Goal: Browse casually

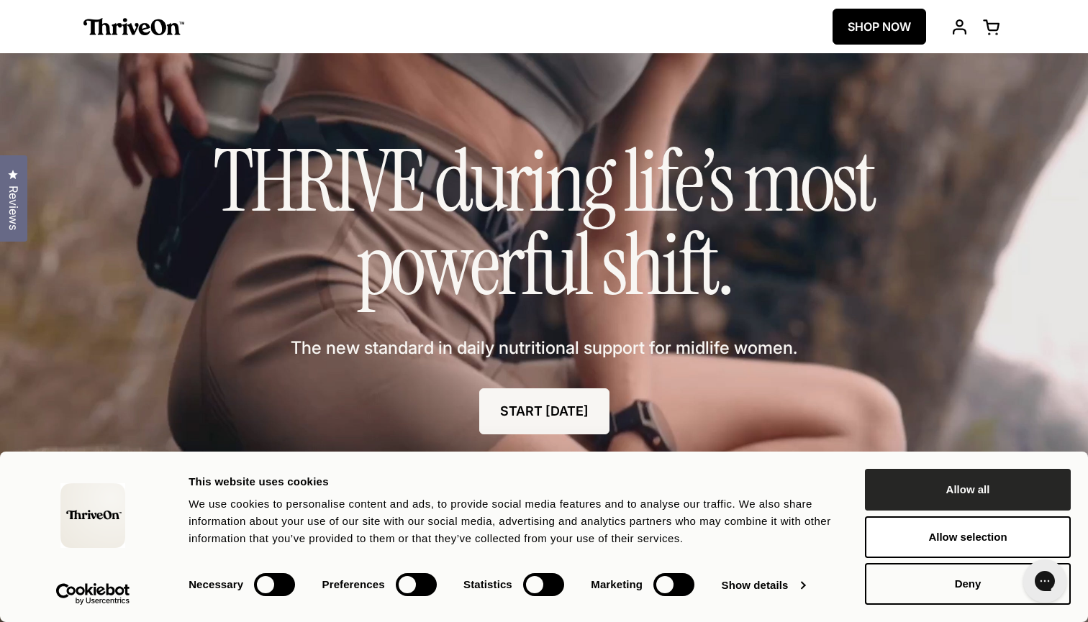
click at [949, 499] on button "Allow all" at bounding box center [968, 490] width 206 height 42
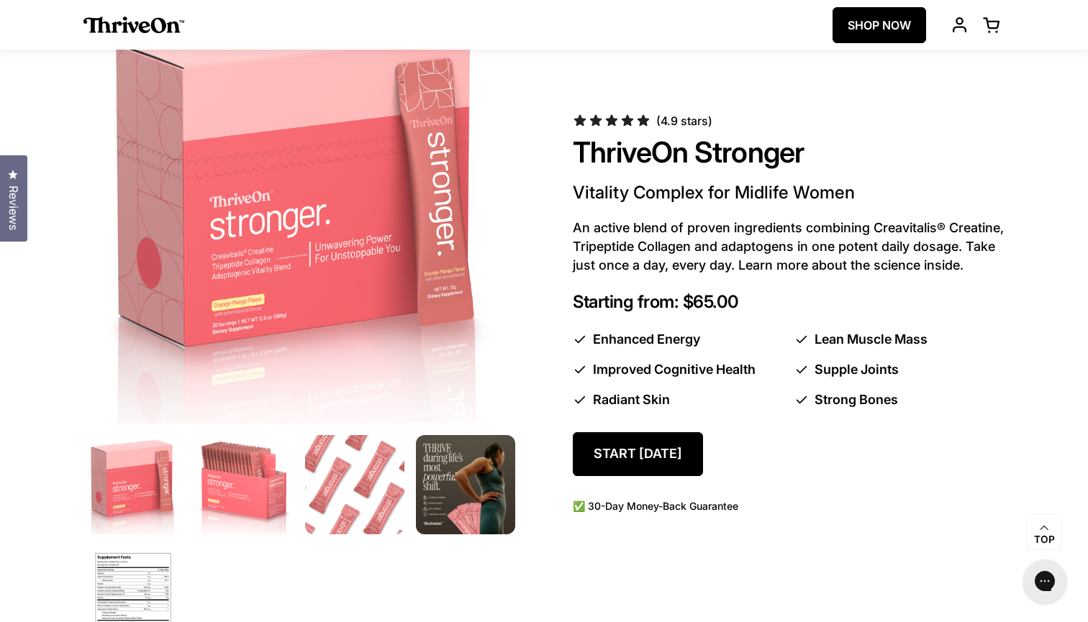
scroll to position [719, 0]
click at [248, 481] on img at bounding box center [244, 485] width 104 height 104
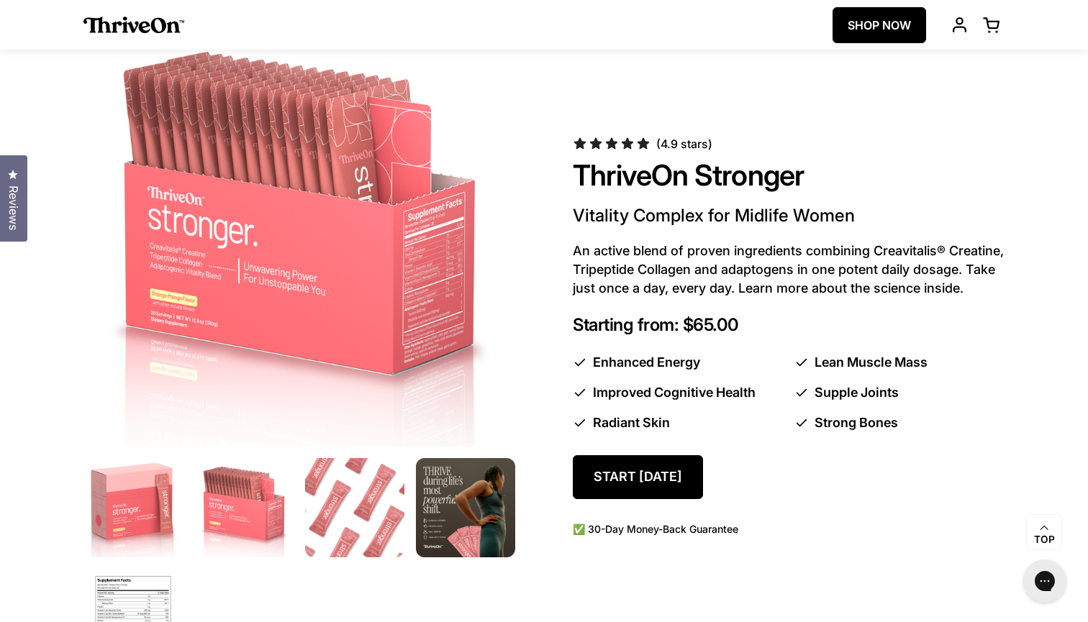
scroll to position [688, 0]
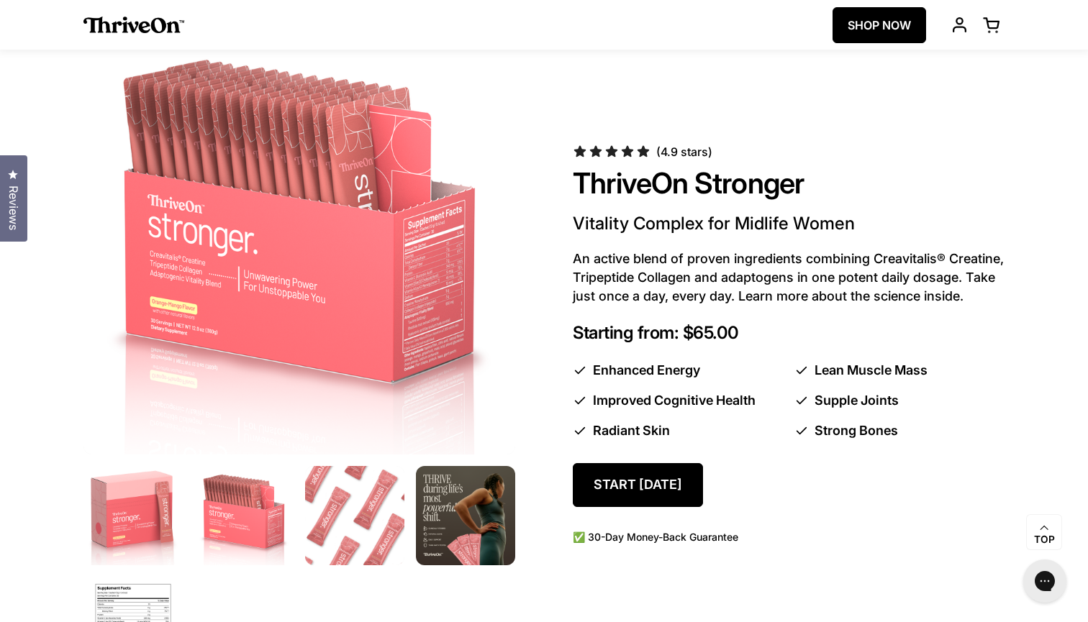
click at [358, 513] on img at bounding box center [355, 516] width 104 height 104
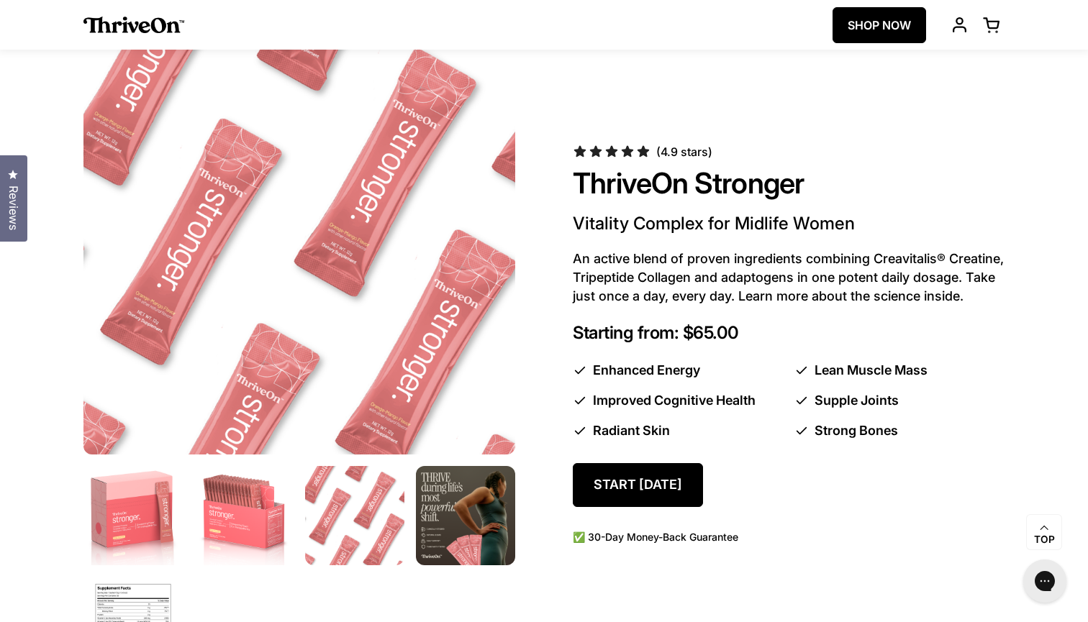
click at [455, 507] on img at bounding box center [466, 516] width 104 height 104
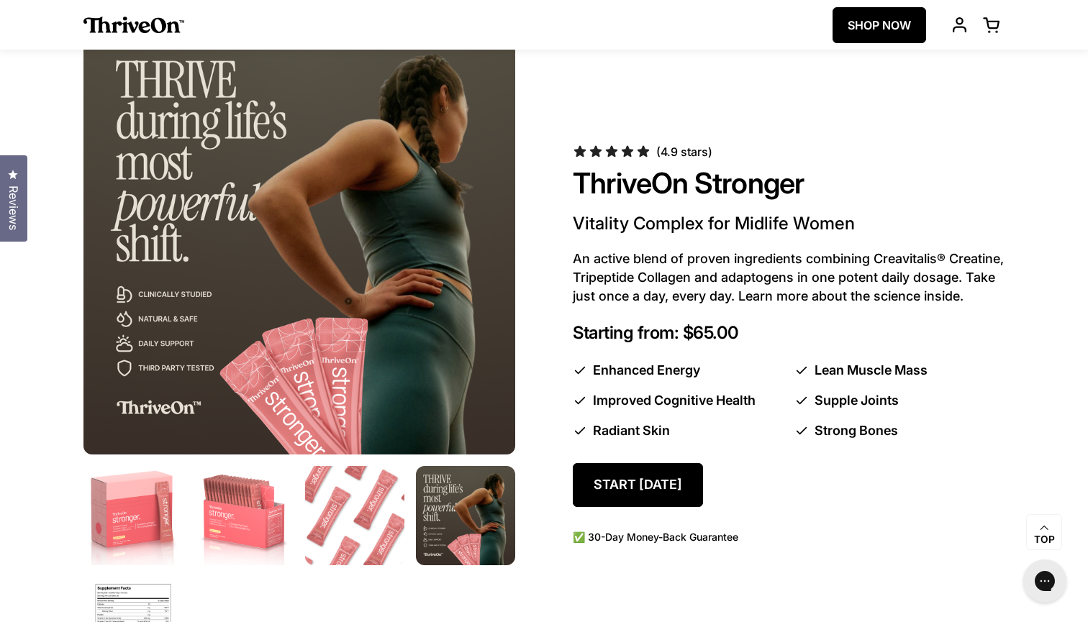
click at [376, 507] on img at bounding box center [355, 516] width 104 height 104
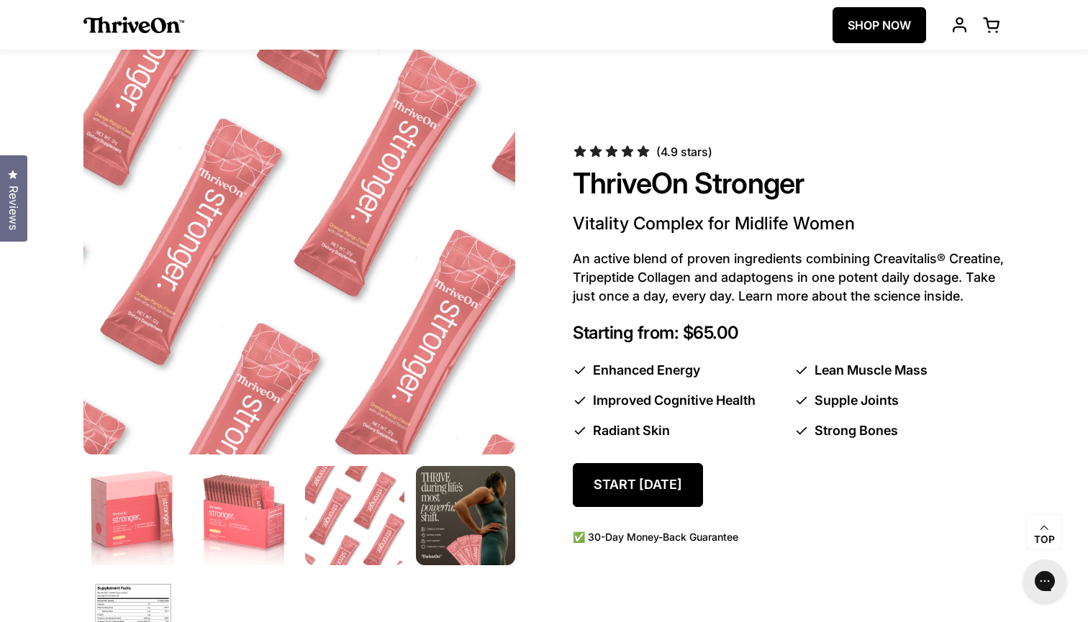
click at [452, 513] on img at bounding box center [466, 516] width 104 height 104
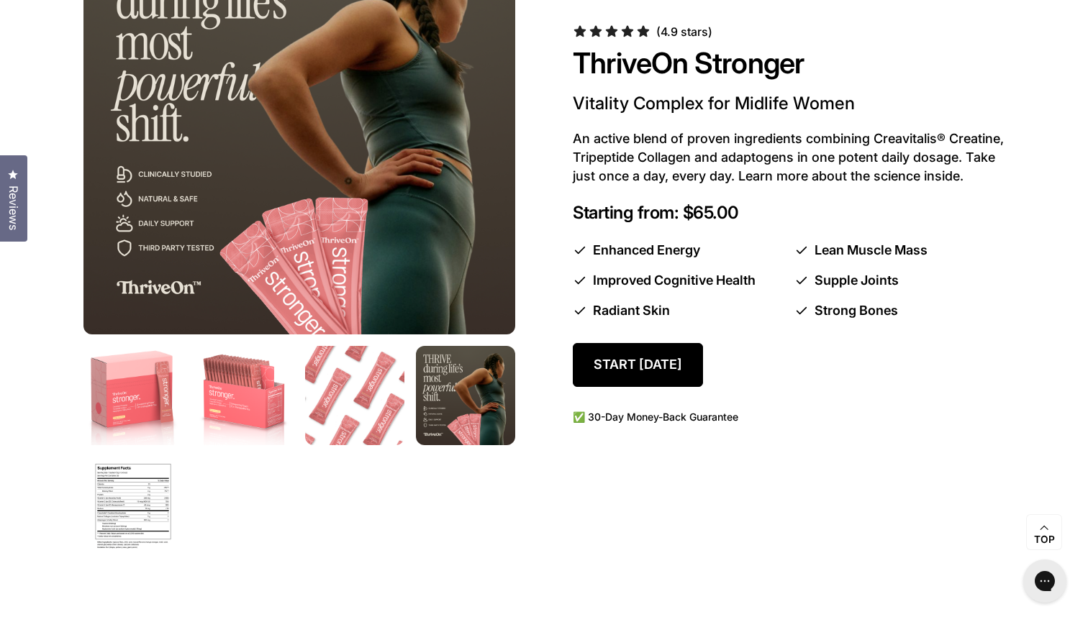
scroll to position [812, 0]
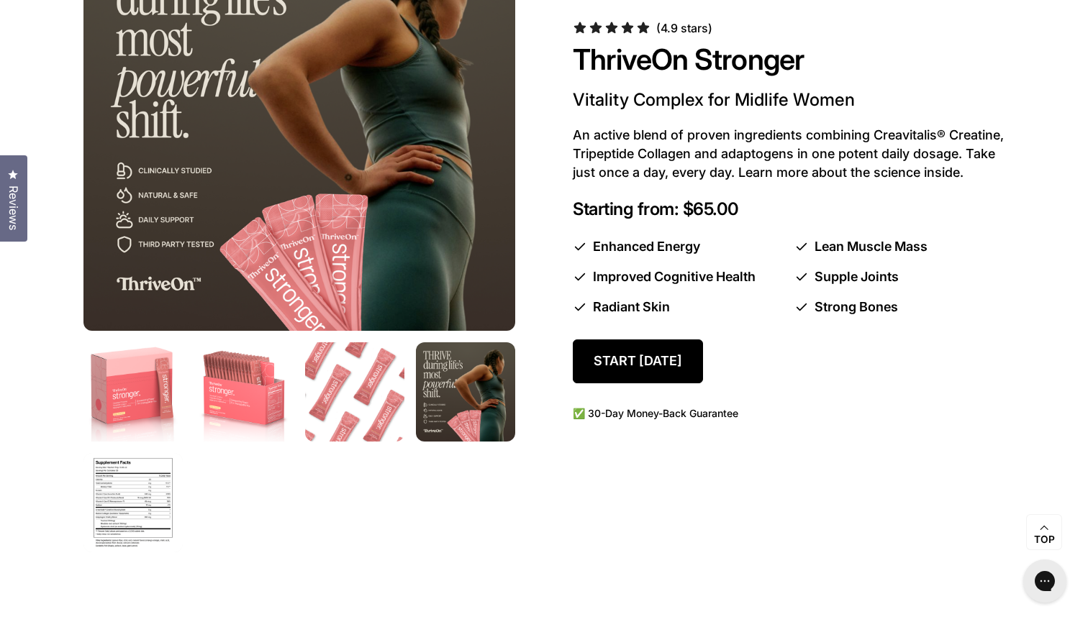
click at [158, 515] on img at bounding box center [133, 503] width 104 height 104
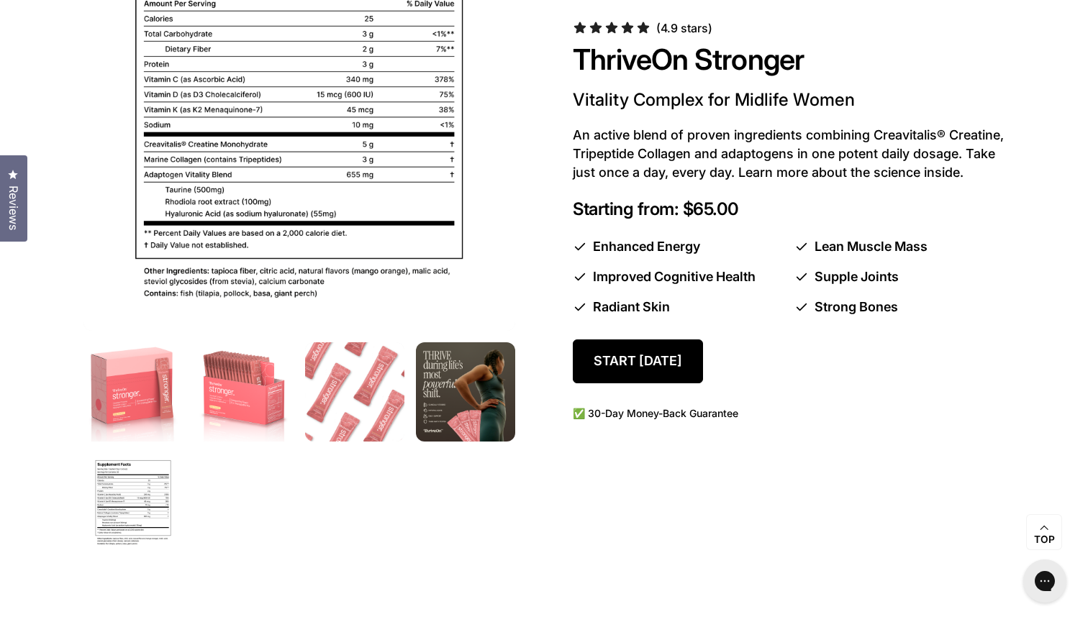
click at [374, 394] on img at bounding box center [355, 392] width 104 height 104
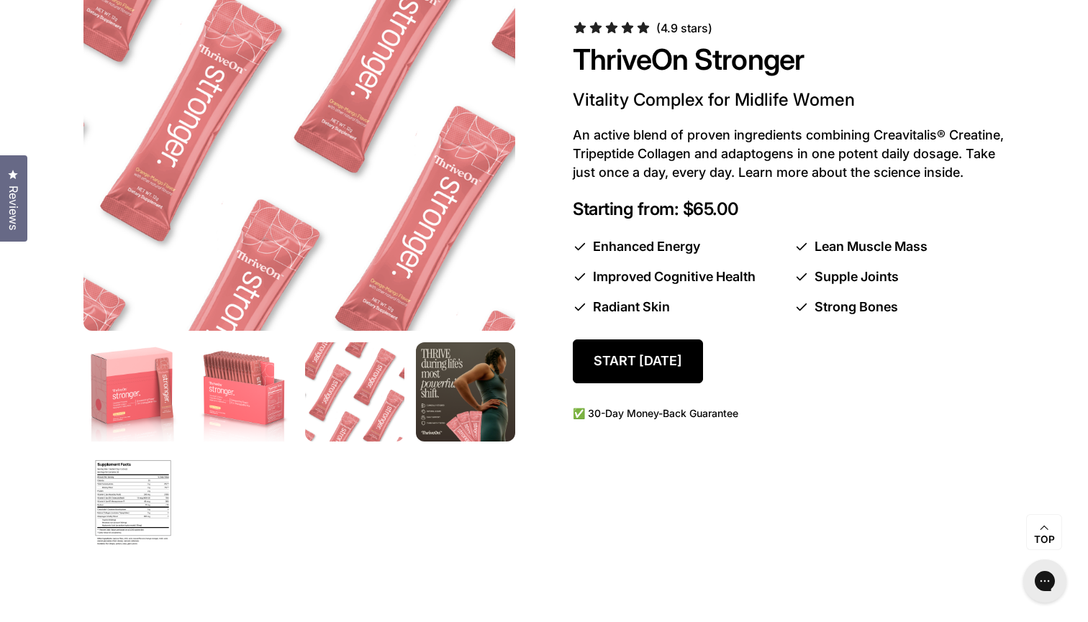
click at [455, 419] on img at bounding box center [466, 392] width 104 height 104
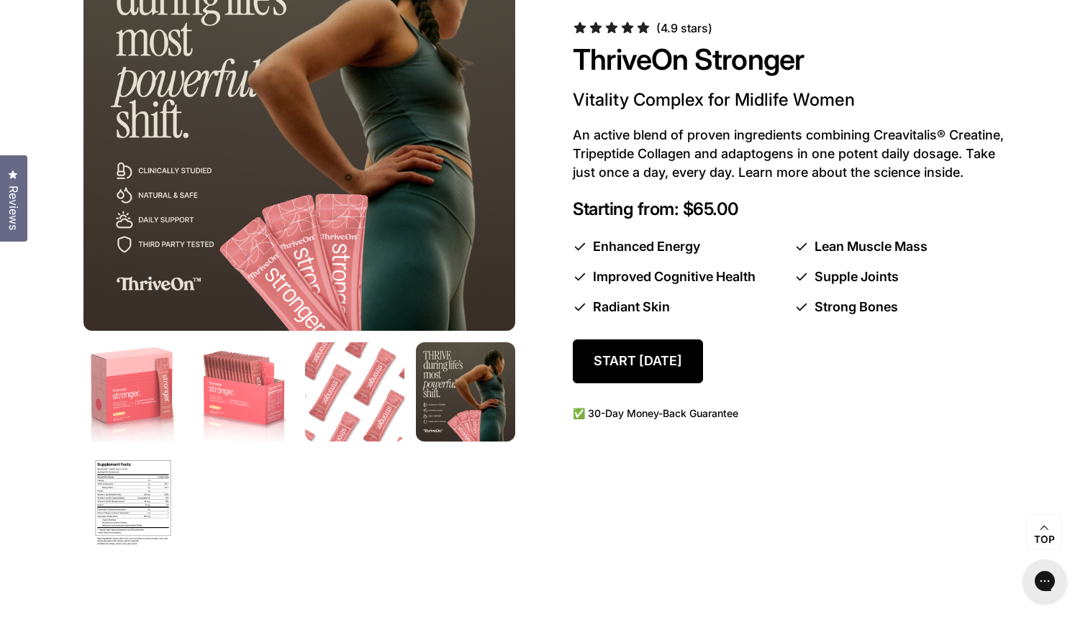
click at [455, 487] on gallery-thumbnails at bounding box center [299, 447] width 432 height 210
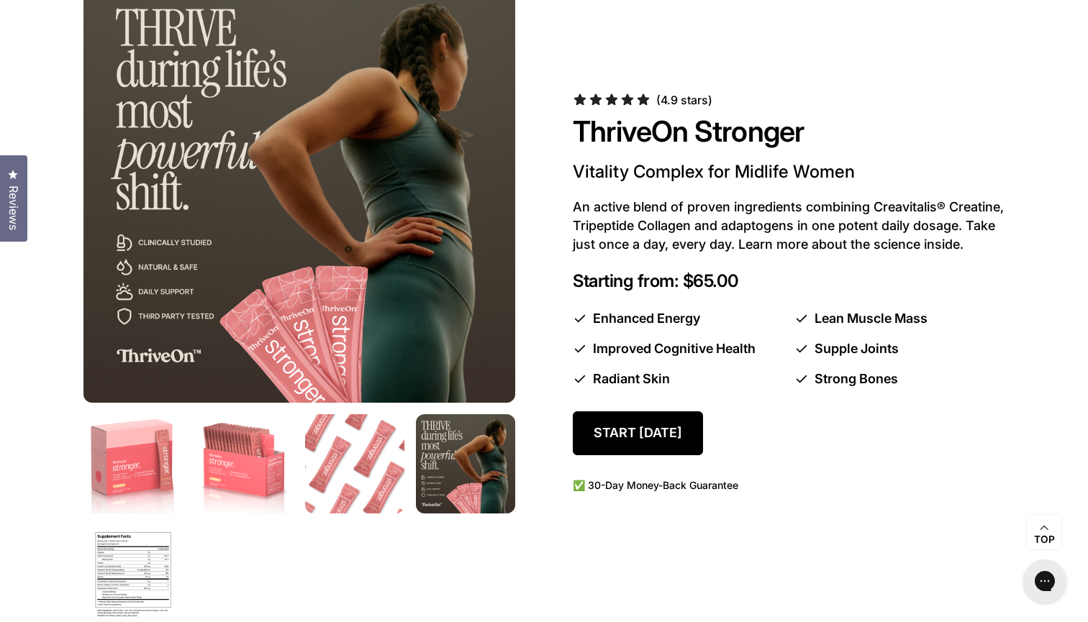
scroll to position [752, 0]
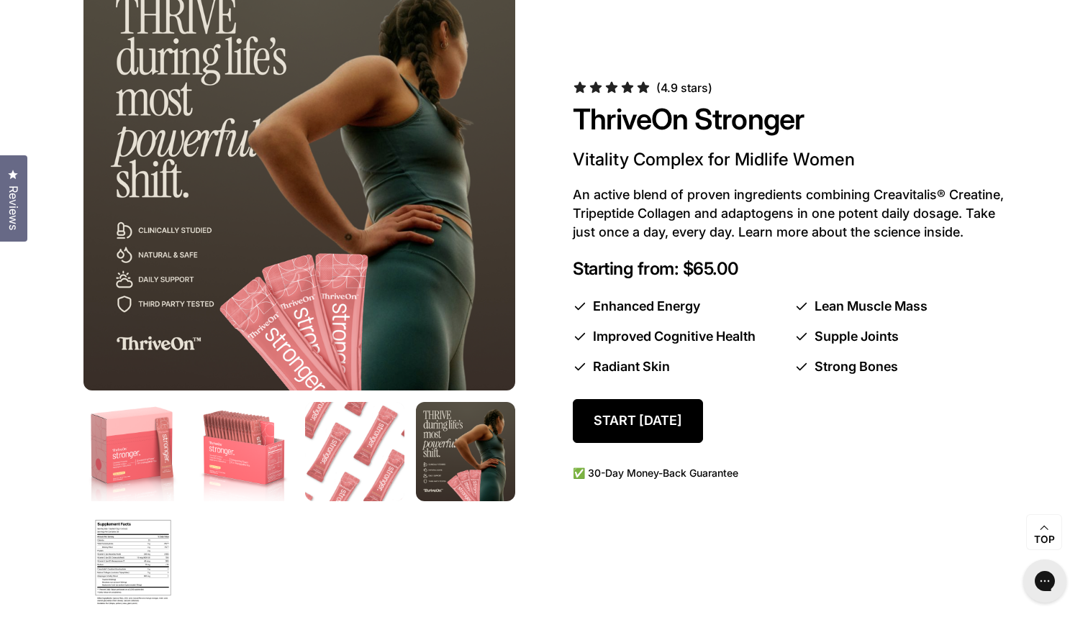
click at [371, 439] on img at bounding box center [355, 452] width 104 height 104
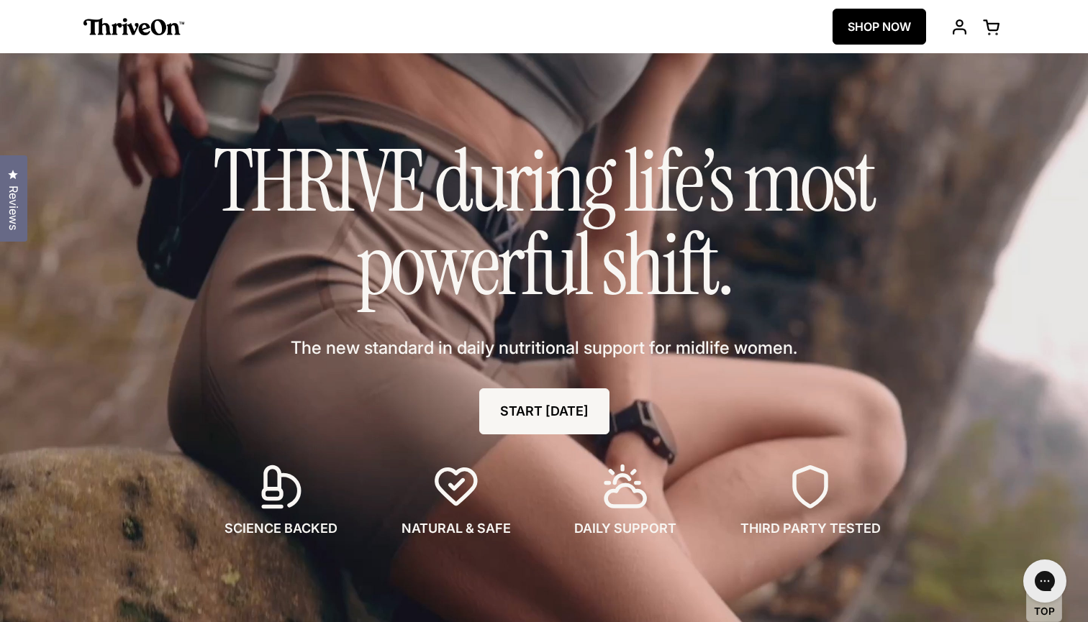
scroll to position [0, 0]
